Goal: Contribute content: Add original content to the website for others to see

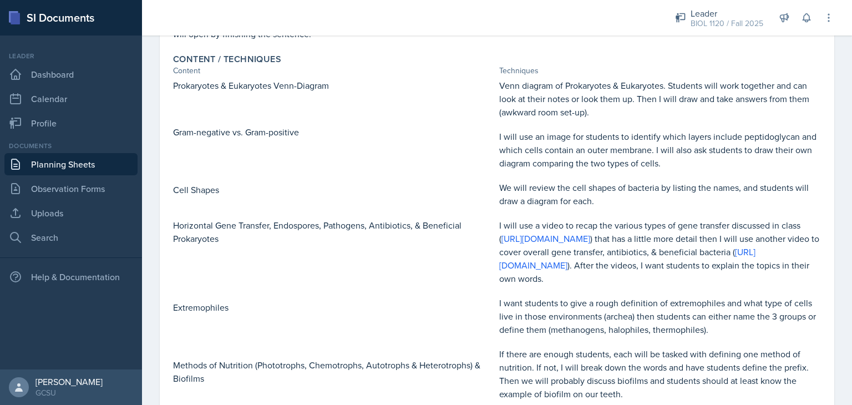
scroll to position [242, 0]
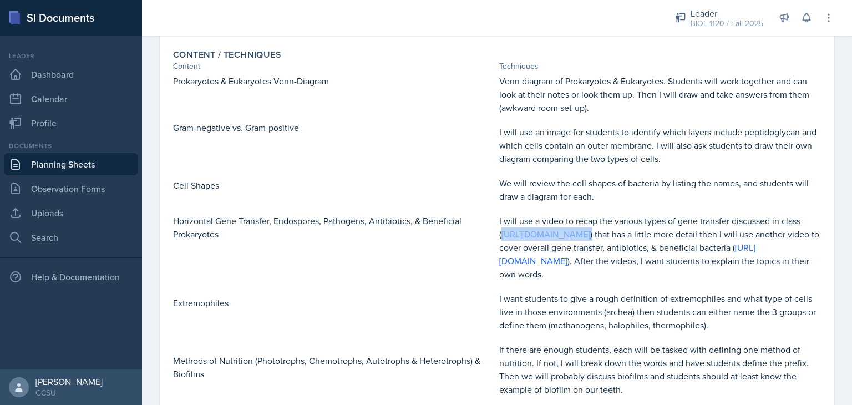
drag, startPoint x: 695, startPoint y: 232, endPoint x: 497, endPoint y: 231, distance: 198.1
click at [499, 231] on p "I will use a video to recap the various types of gene transfer discussed in cla…" at bounding box center [660, 247] width 322 height 67
copy p "[URL][DOMAIN_NAME] )"
drag, startPoint x: 568, startPoint y: 262, endPoint x: 796, endPoint y: 264, distance: 228.6
click at [796, 264] on p "I will use a video to recap the various types of gene transfer discussed in cla…" at bounding box center [660, 247] width 322 height 67
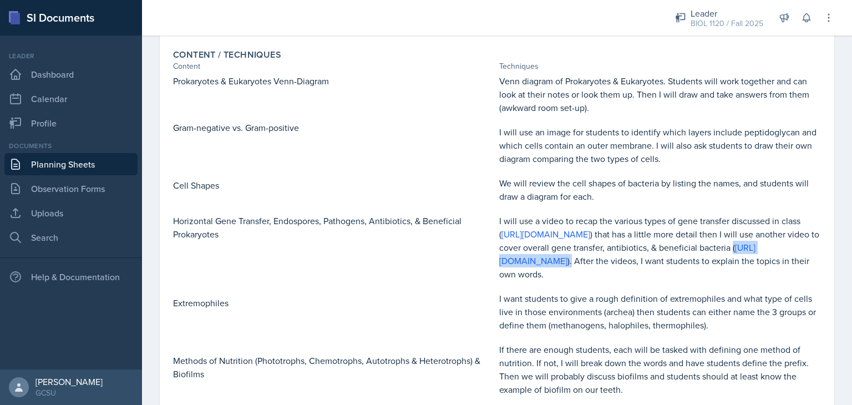
copy p "( [URL][DOMAIN_NAME] )."
click at [375, 217] on p "Horizontal Gene Transfer, Endospores, Pathogens, Antibiotics, & Beneficial Prok…" at bounding box center [334, 227] width 322 height 27
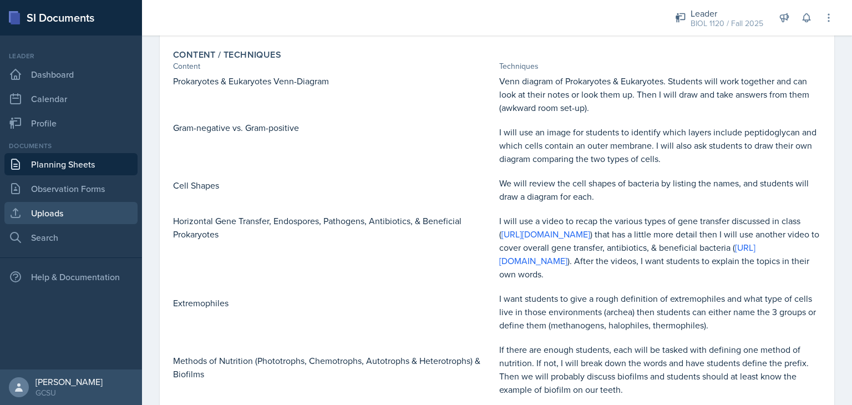
click at [68, 213] on link "Uploads" at bounding box center [70, 213] width 133 height 22
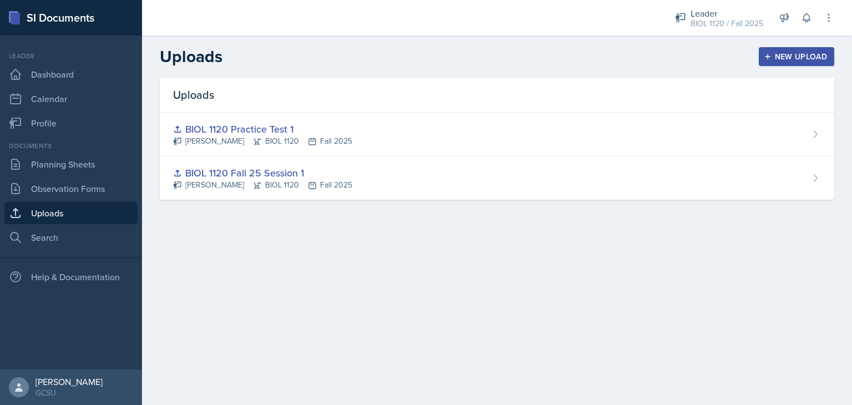
click at [807, 58] on div "New Upload" at bounding box center [797, 56] width 62 height 9
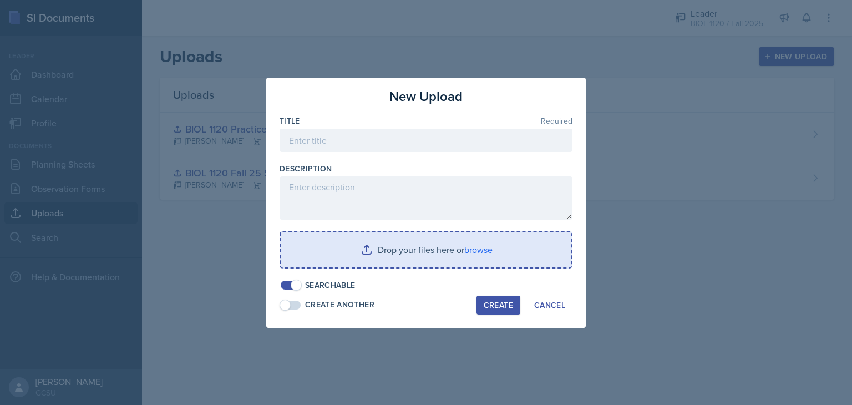
click at [474, 245] on input "file" at bounding box center [426, 250] width 291 height 36
click at [493, 257] on input "file" at bounding box center [426, 250] width 291 height 36
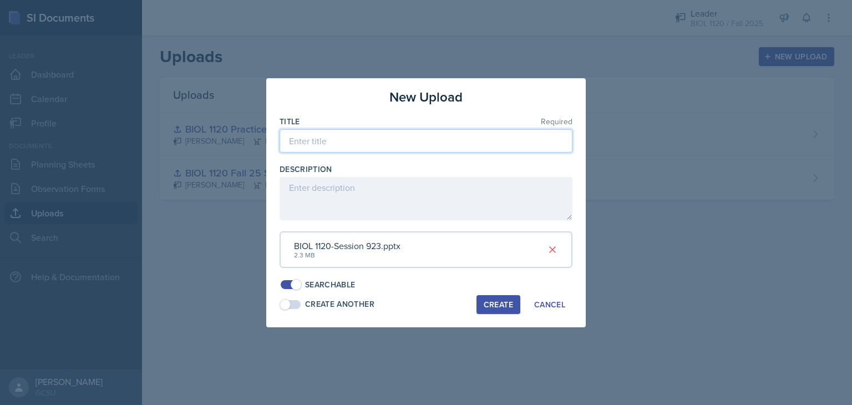
click at [318, 138] on input at bounding box center [426, 140] width 293 height 23
click at [318, 138] on input "BIOL 1120 S" at bounding box center [426, 140] width 293 height 23
click at [351, 143] on input "BIOL 1120 S" at bounding box center [426, 140] width 293 height 23
type input "BIOL 1120 Session 9/23"
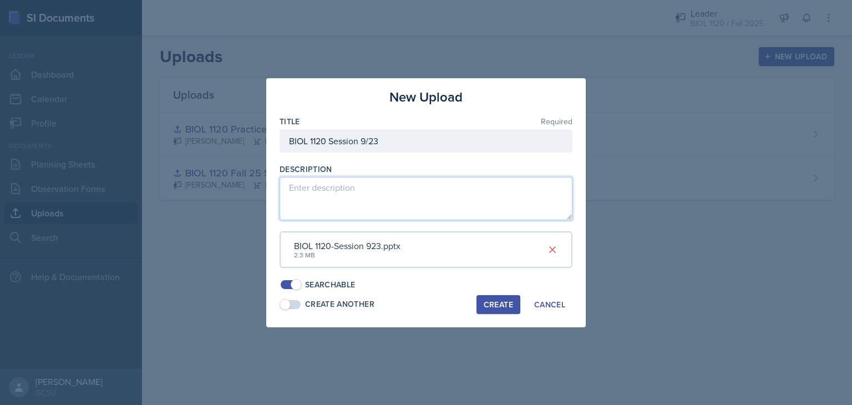
click at [348, 189] on textarea at bounding box center [426, 198] width 293 height 43
type textarea "Microbial life, bacteria, gene transfer, prokaryotes & eukaryotes"
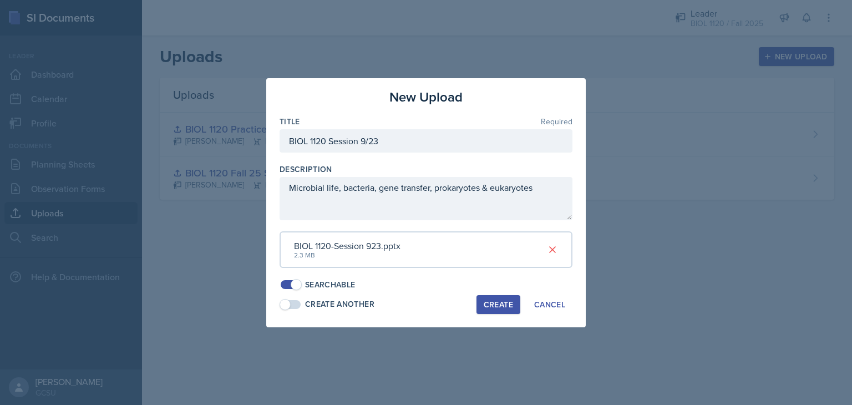
click at [493, 302] on div "Create" at bounding box center [498, 304] width 29 height 9
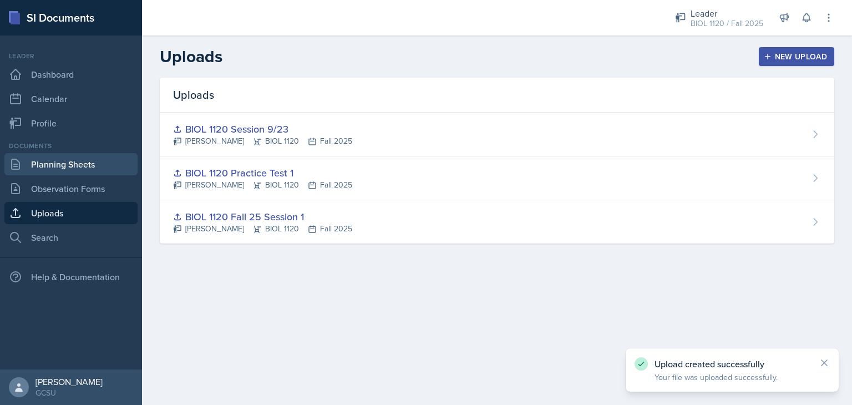
click at [71, 171] on link "Planning Sheets" at bounding box center [70, 164] width 133 height 22
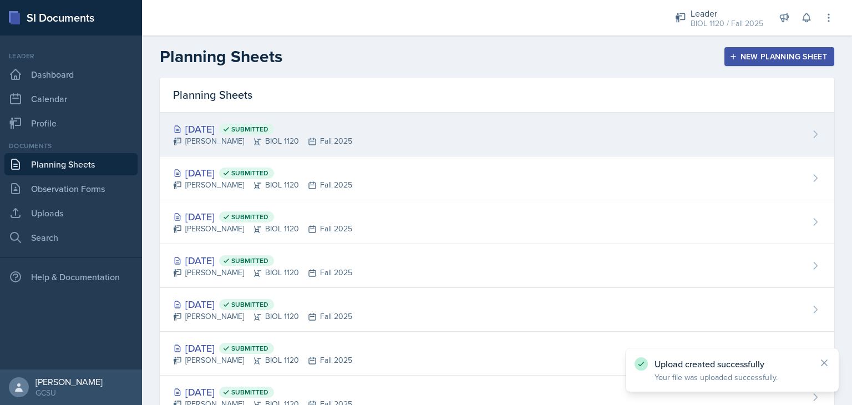
click at [217, 132] on div "[DATE] Submitted" at bounding box center [262, 129] width 179 height 15
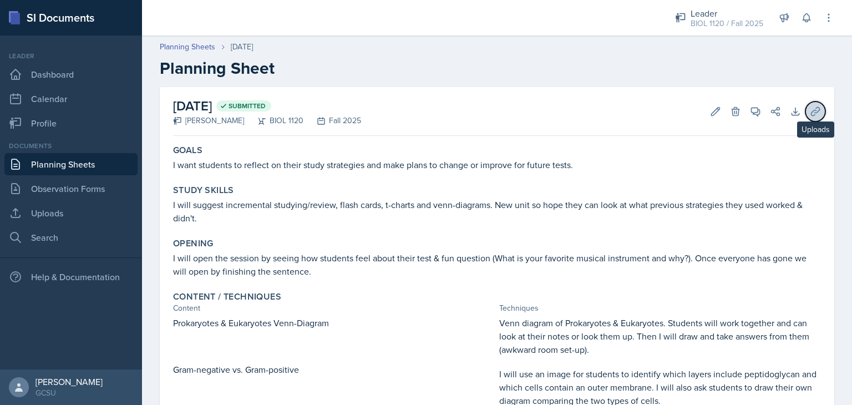
click at [811, 111] on icon at bounding box center [815, 111] width 8 height 8
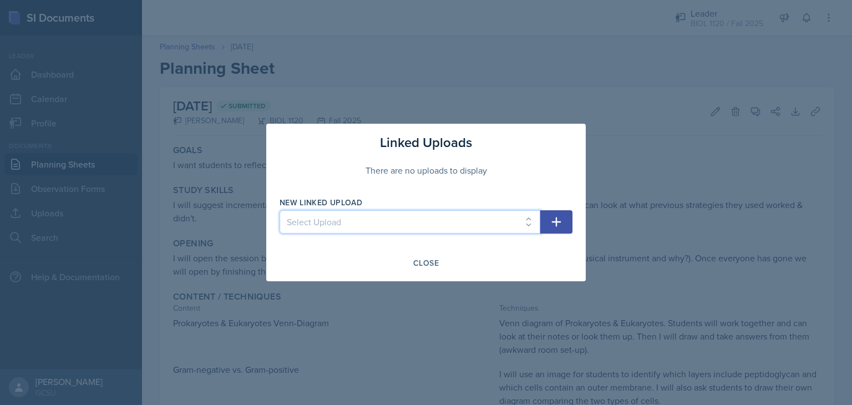
click at [477, 222] on select "Select Upload BIOL 1120 Fall 25 Session 1 BIOL 1120 Practice Test 1 BIOL 1120 S…" at bounding box center [410, 221] width 261 height 23
select select "539fef70-9ec3-4b4f-876c-9832ae6d55d7"
click at [280, 210] on select "Select Upload BIOL 1120 Fall 25 Session 1 BIOL 1120 Practice Test 1 BIOL 1120 S…" at bounding box center [410, 221] width 261 height 23
click at [559, 222] on icon "button" at bounding box center [556, 221] width 9 height 9
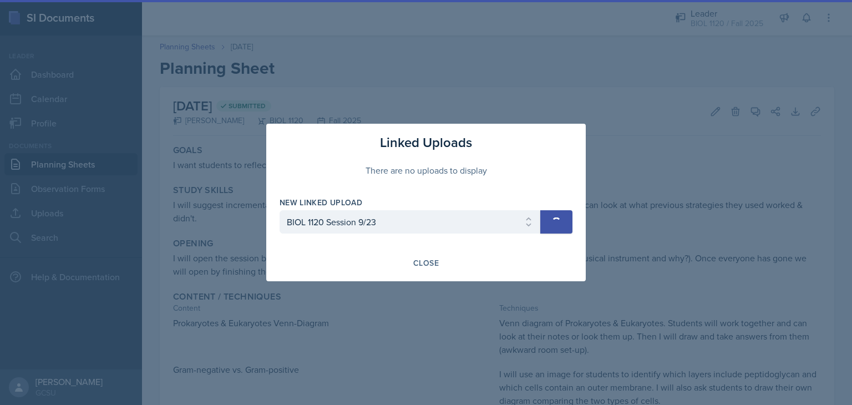
select select
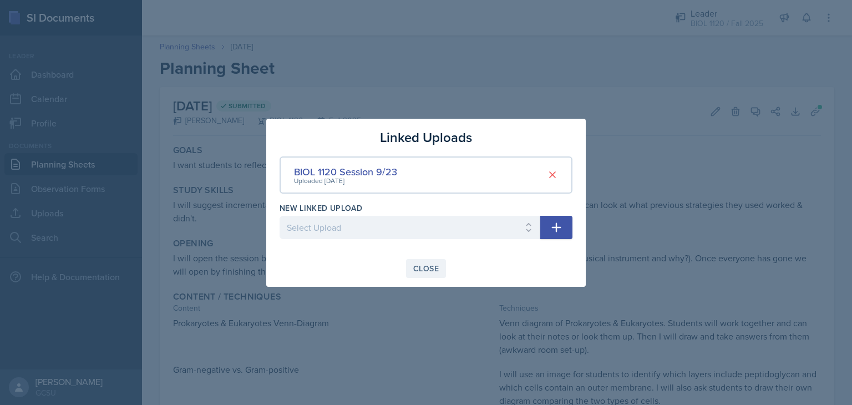
click at [436, 264] on div "Close" at bounding box center [426, 268] width 26 height 9
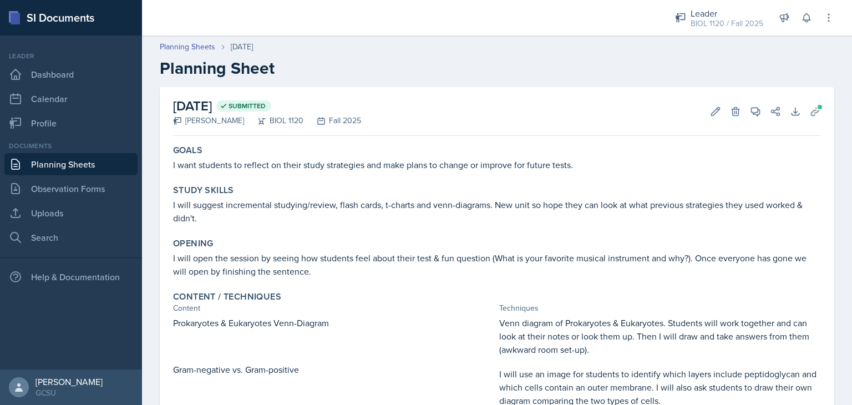
click at [479, 111] on div "[DATE] Submitted [PERSON_NAME] BIOL 1120 Fall 2025 Edit Delete View Comments Co…" at bounding box center [497, 111] width 648 height 49
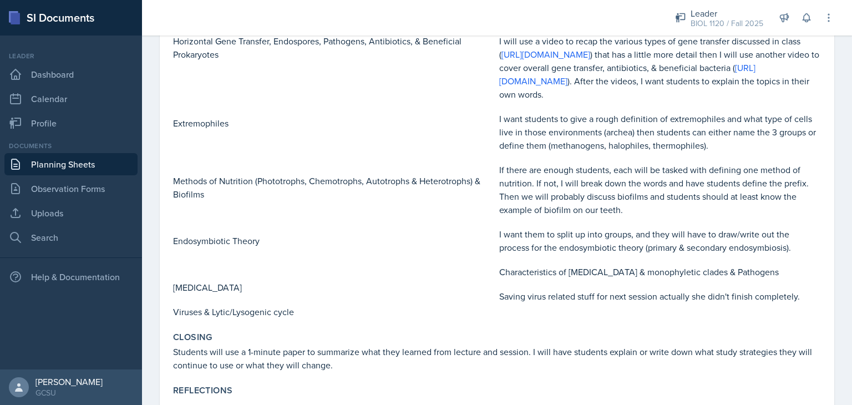
scroll to position [444, 0]
